Goal: Find specific page/section: Find specific page/section

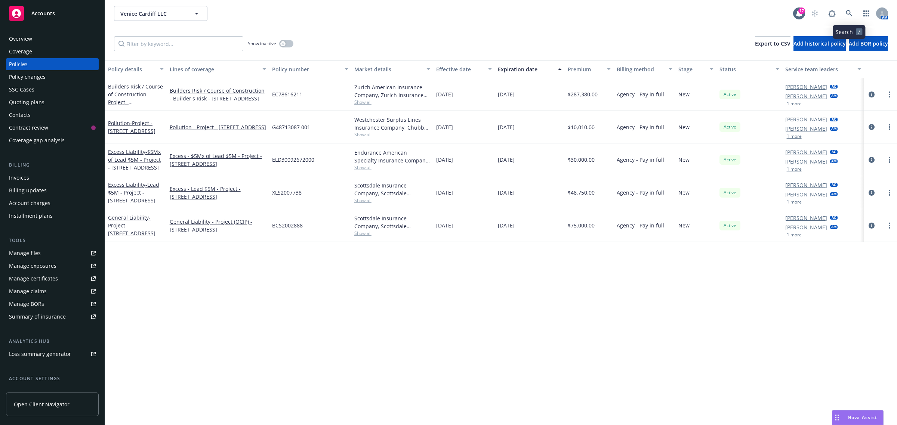
click at [848, 13] on icon at bounding box center [849, 13] width 7 height 7
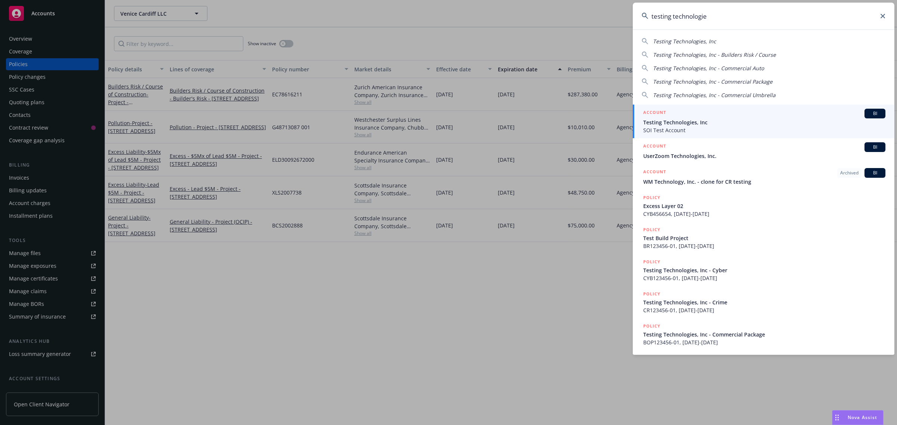
click at [684, 40] on span "Testing Technologies, Inc" at bounding box center [684, 41] width 63 height 7
type input "Testing Technologies, Inc"
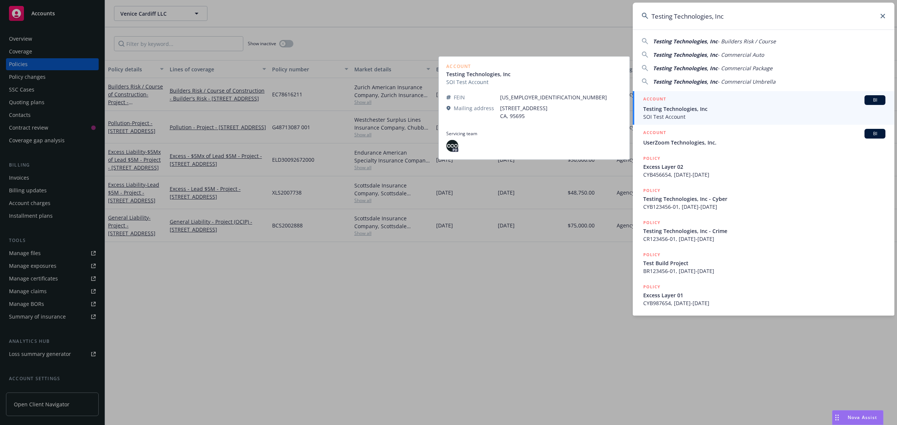
click at [666, 105] on span "Testing Technologies, Inc" at bounding box center [764, 109] width 242 height 8
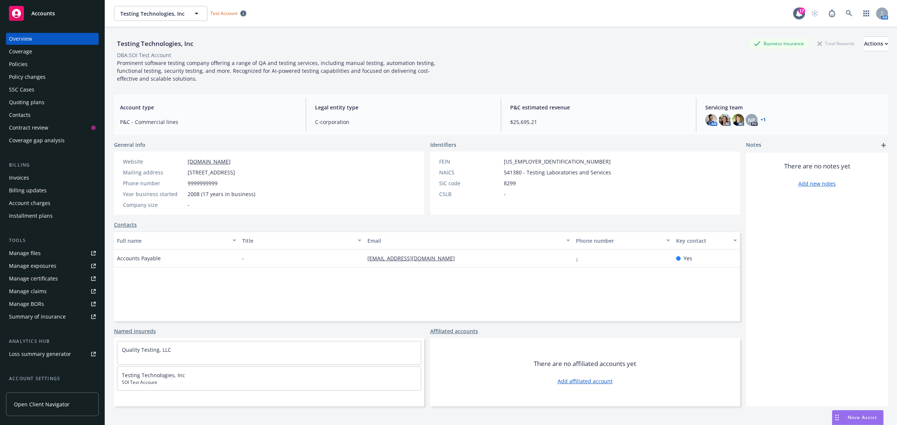
click at [34, 66] on div "Policies" at bounding box center [52, 64] width 87 height 12
